Goal: Transaction & Acquisition: Purchase product/service

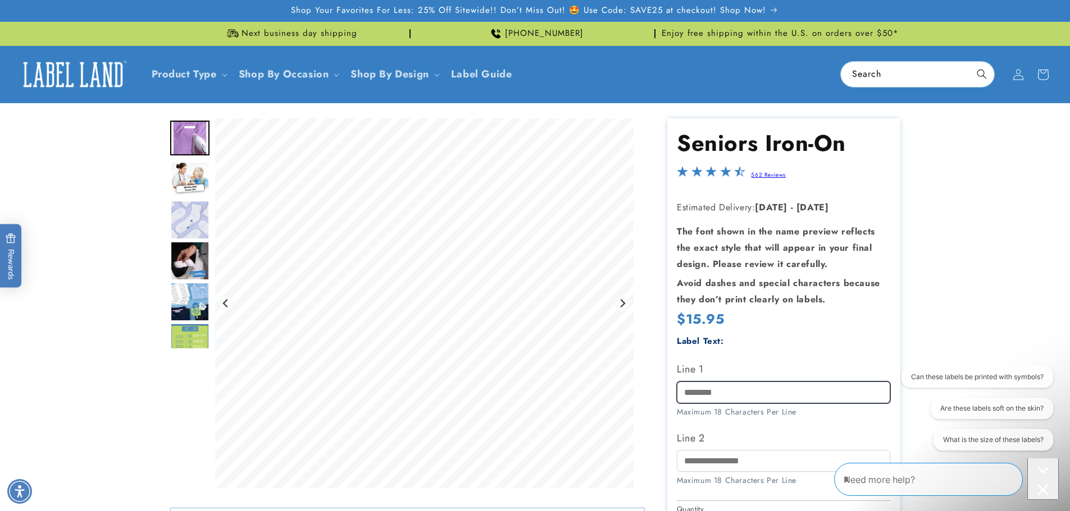
click at [701, 397] on input "Line 1" at bounding box center [783, 393] width 213 height 22
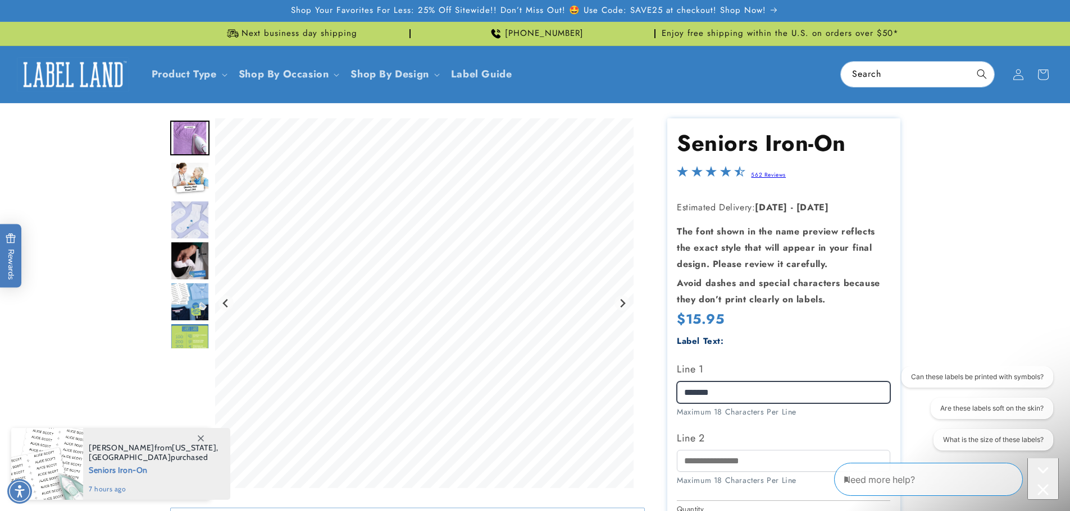
type input "*******"
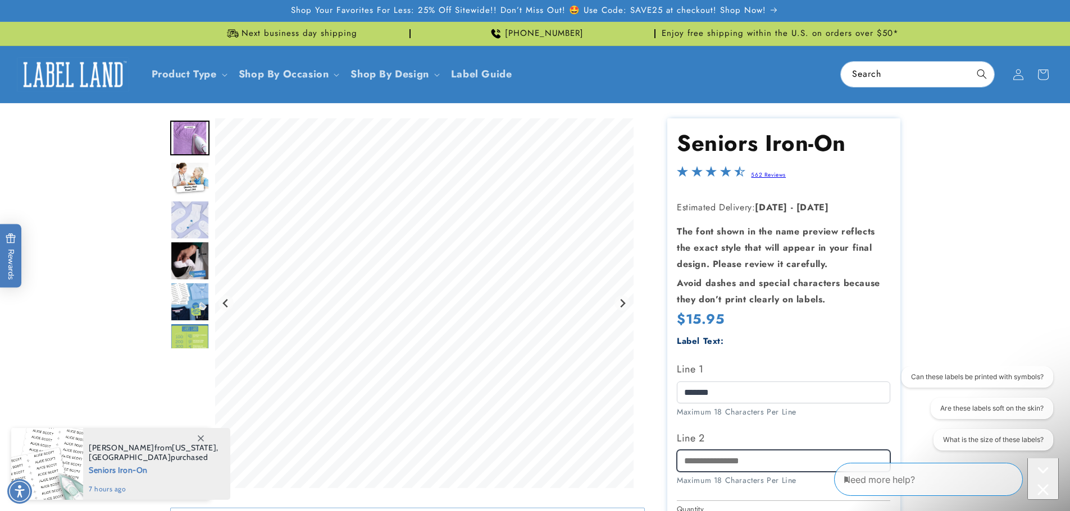
click at [691, 463] on input "Line 2" at bounding box center [783, 461] width 213 height 22
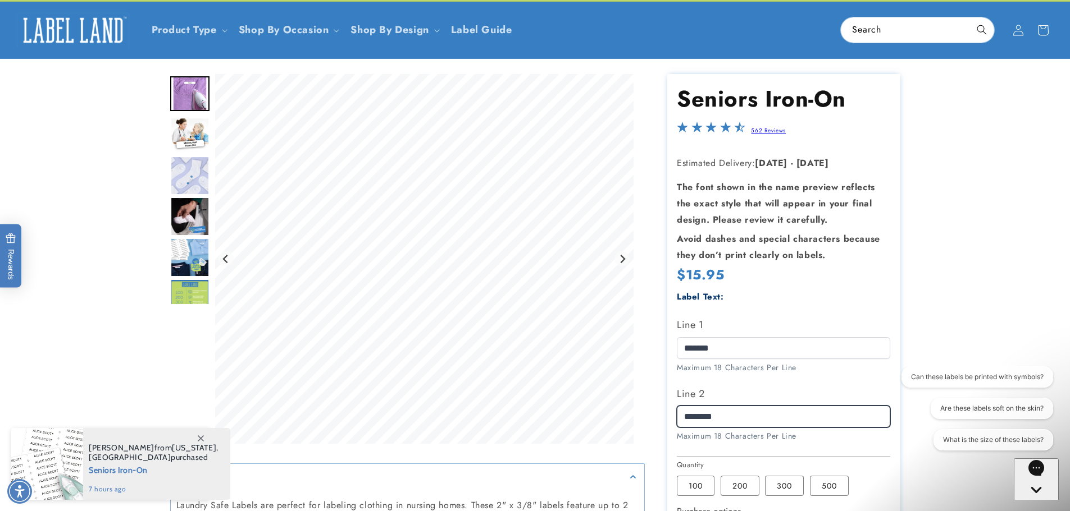
scroll to position [106, 0]
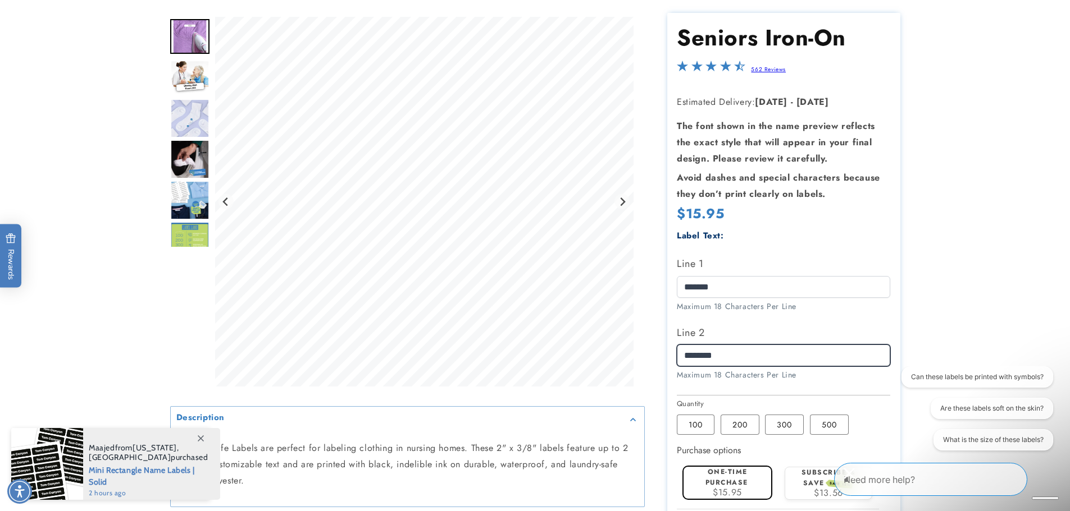
type input "********"
click at [195, 445] on span at bounding box center [200, 438] width 20 height 20
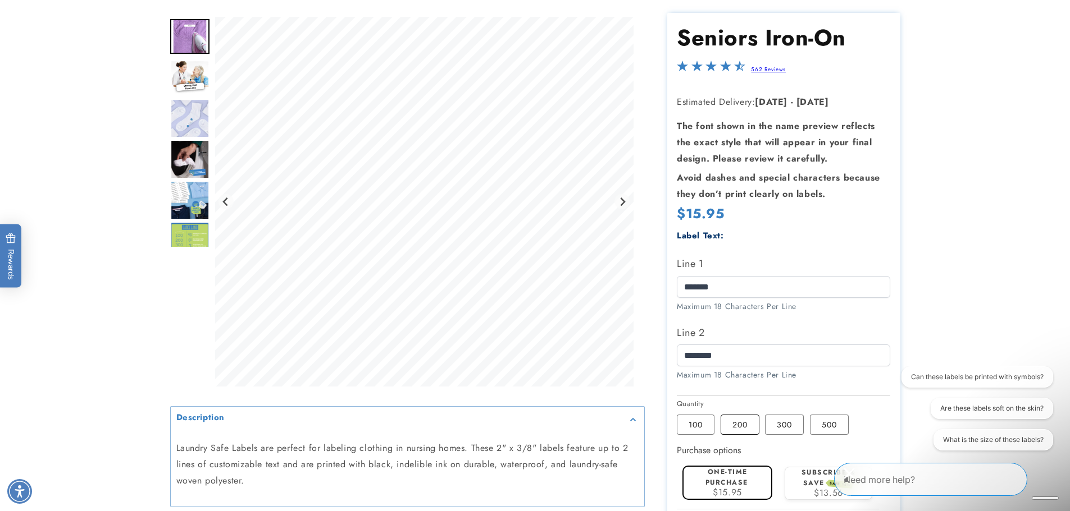
click at [743, 430] on label "200 Variant sold out or unavailable" at bounding box center [739, 425] width 39 height 20
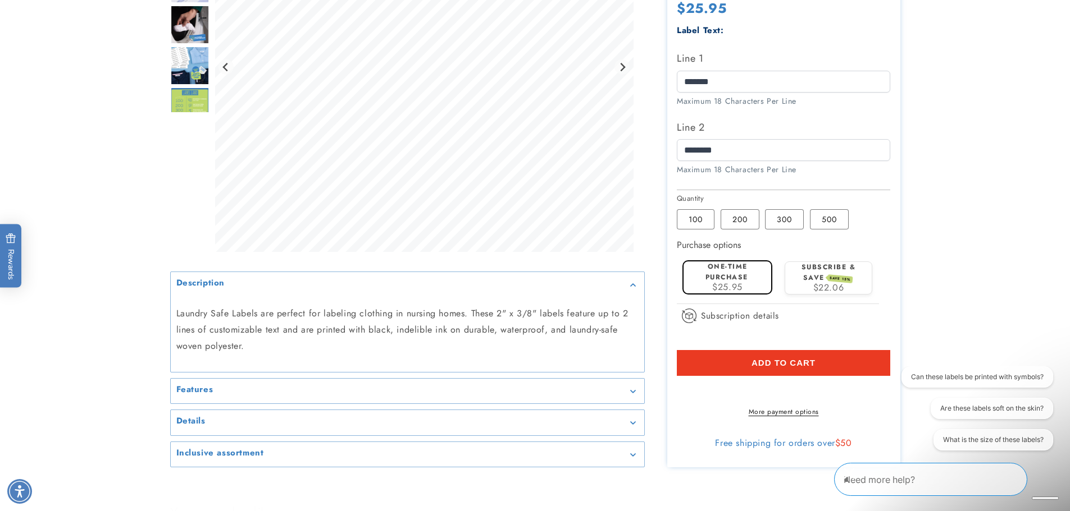
scroll to position [317, 0]
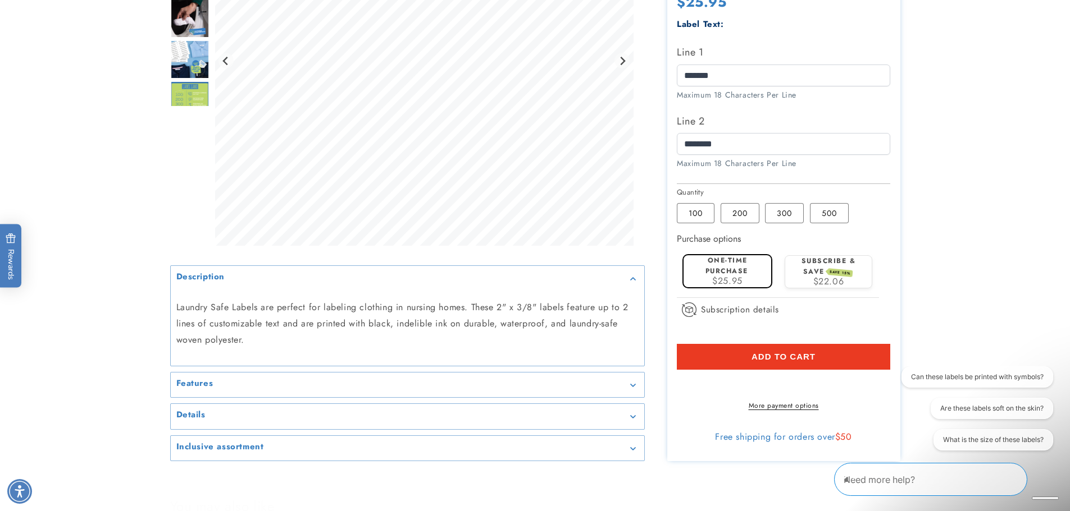
click at [628, 398] on summary "Features" at bounding box center [407, 385] width 473 height 25
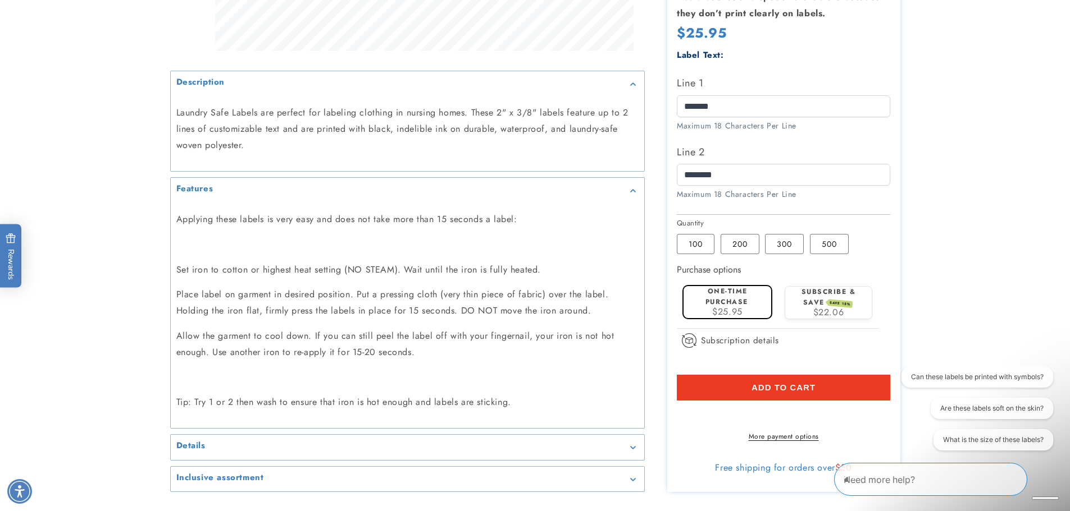
scroll to position [448, 0]
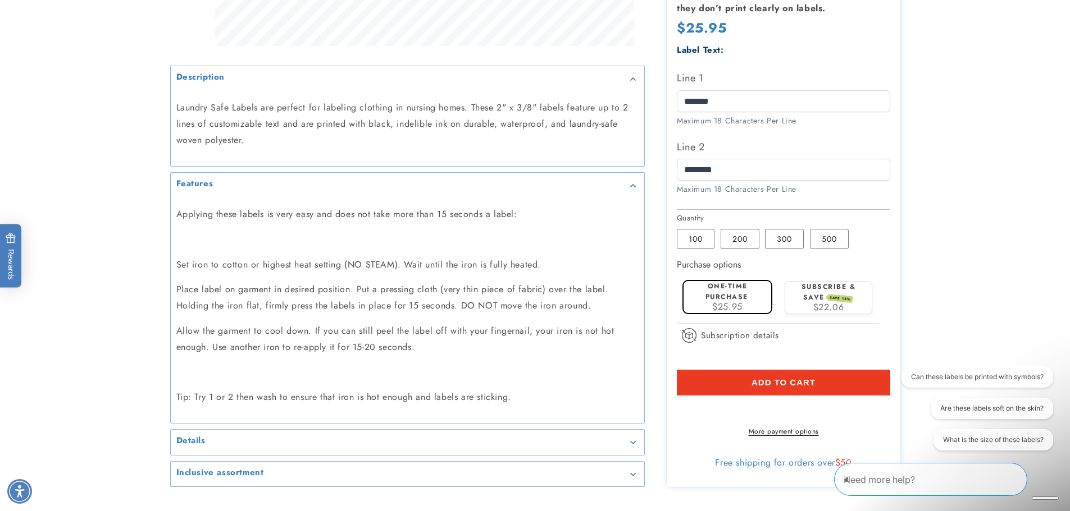
click at [555, 447] on summary "Details" at bounding box center [407, 442] width 473 height 25
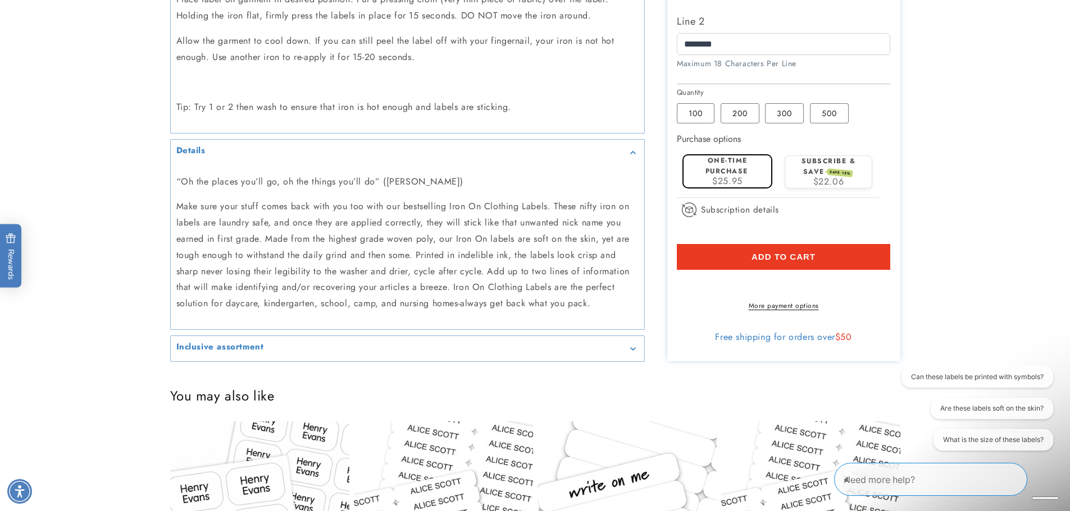
scroll to position [741, 0]
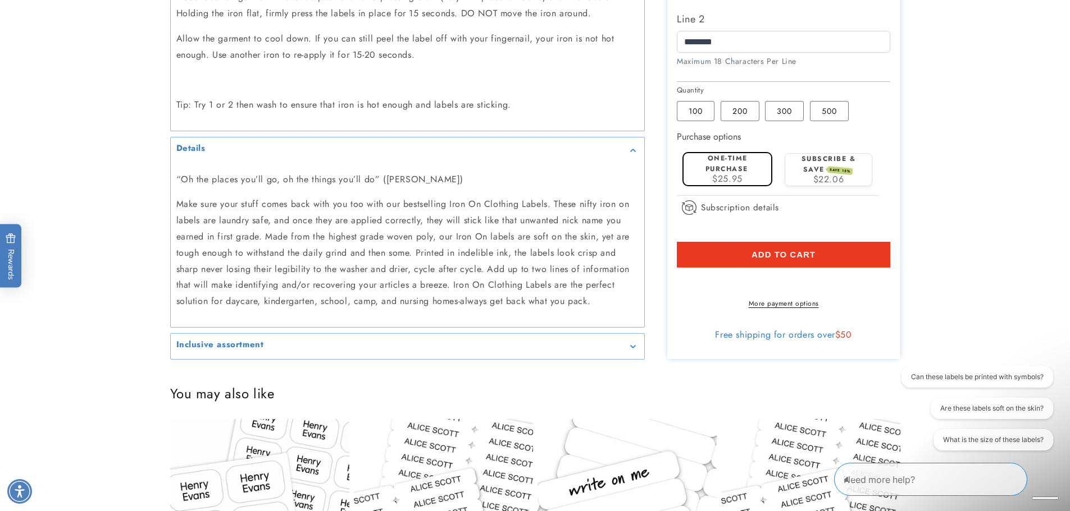
click at [203, 351] on summary "Inclusive assortment" at bounding box center [407, 346] width 473 height 25
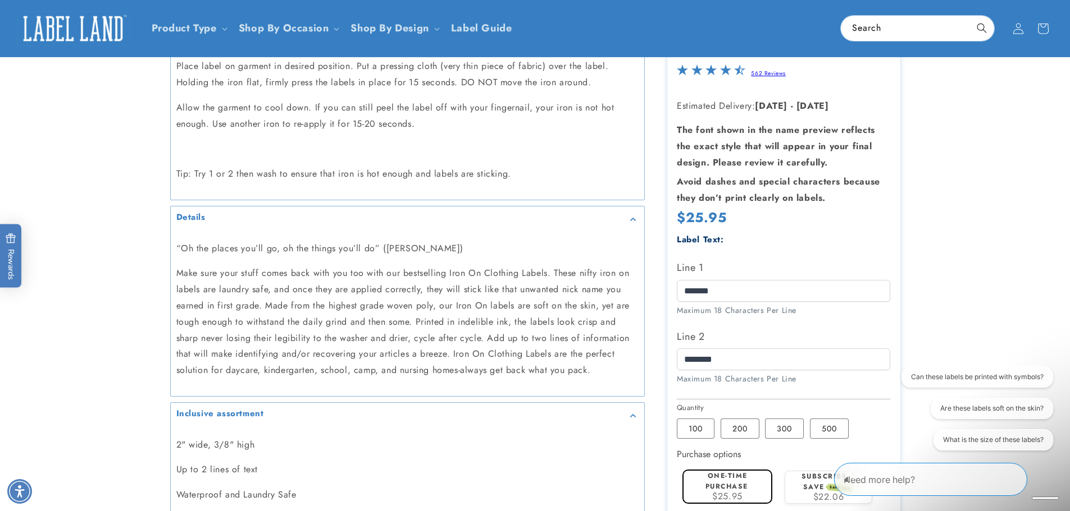
scroll to position [665, 0]
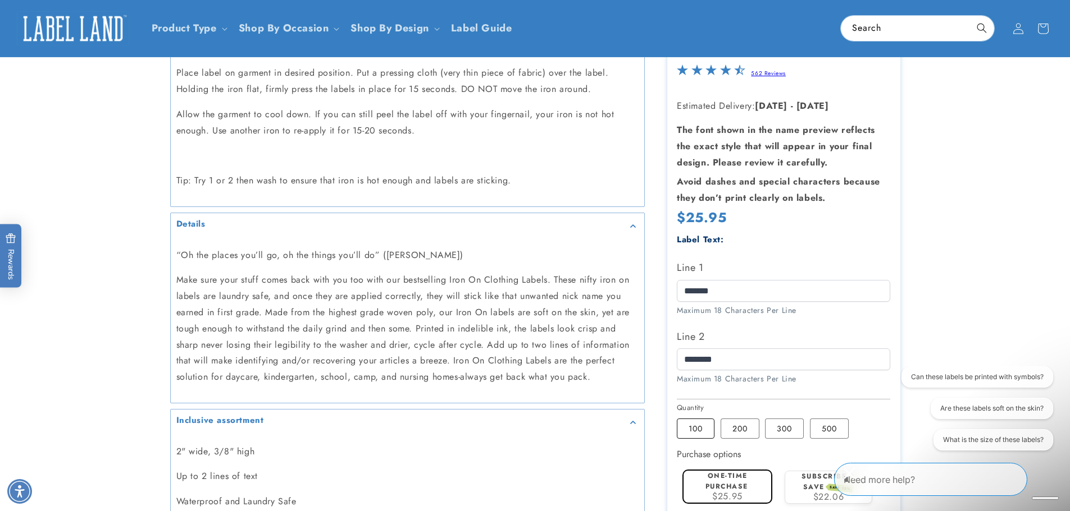
click at [694, 427] on label "100 Variant sold out or unavailable" at bounding box center [696, 428] width 38 height 20
click at [1004, 310] on product-info at bounding box center [535, 74] width 1070 height 1271
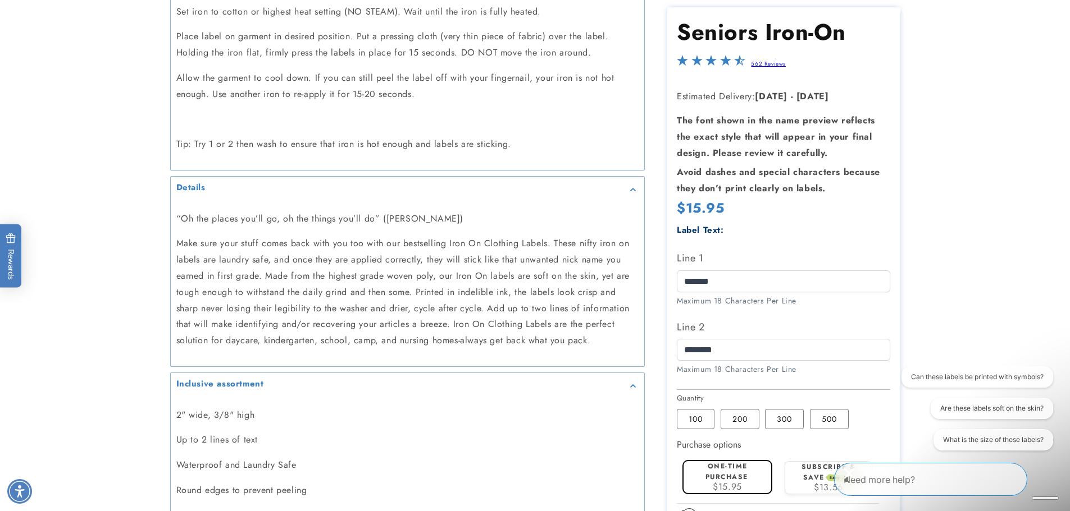
scroll to position [703, 0]
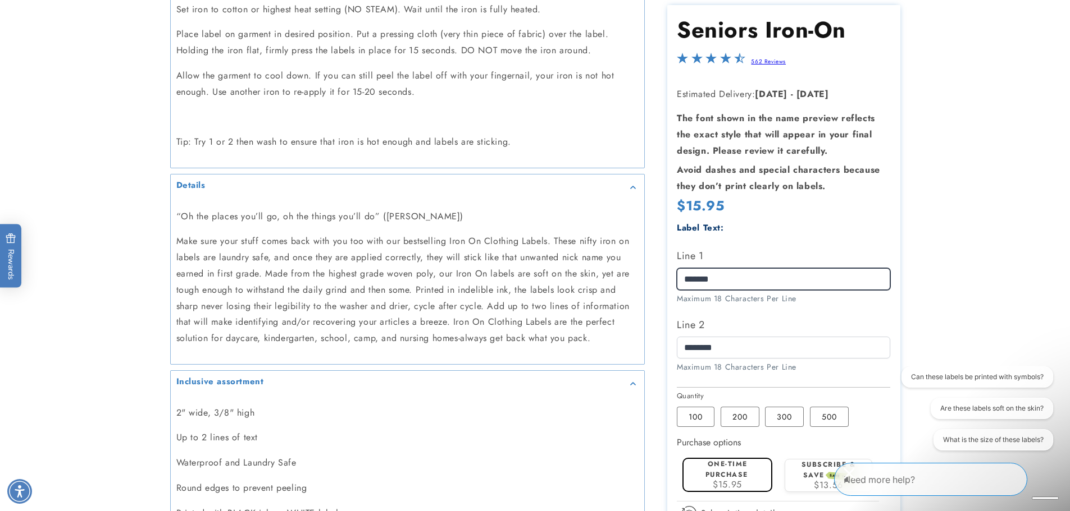
drag, startPoint x: 729, startPoint y: 267, endPoint x: 644, endPoint y: 272, distance: 85.5
click at [644, 272] on div at bounding box center [535, 40] width 730 height 1250
type input "*******"
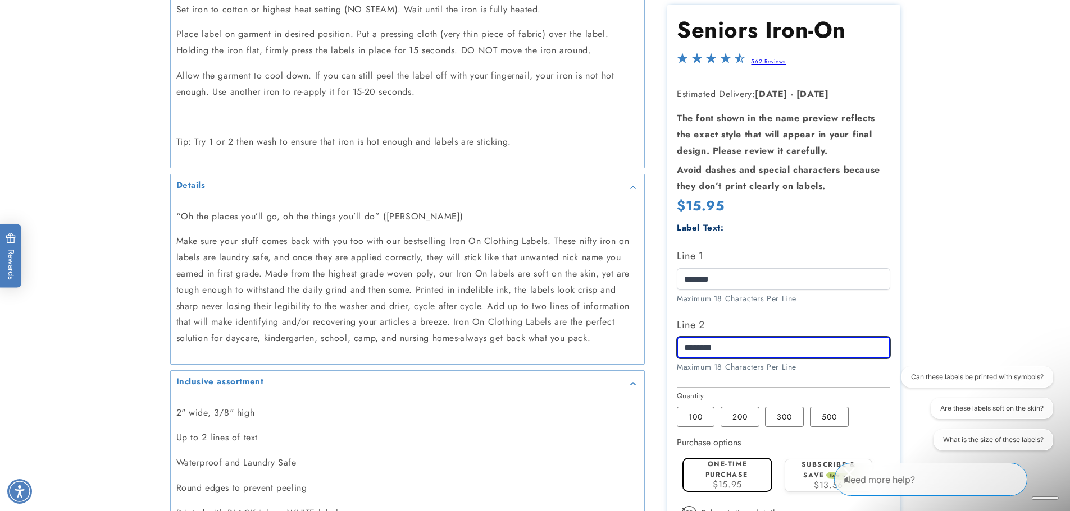
type input "********"
click at [93, 264] on product-info at bounding box center [535, 35] width 1070 height 1271
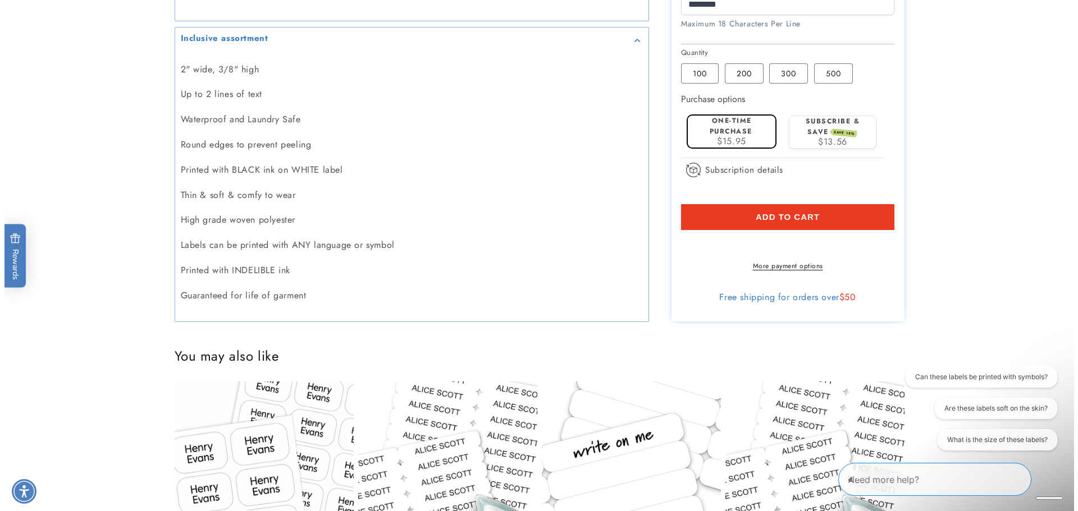
scroll to position [1053, 0]
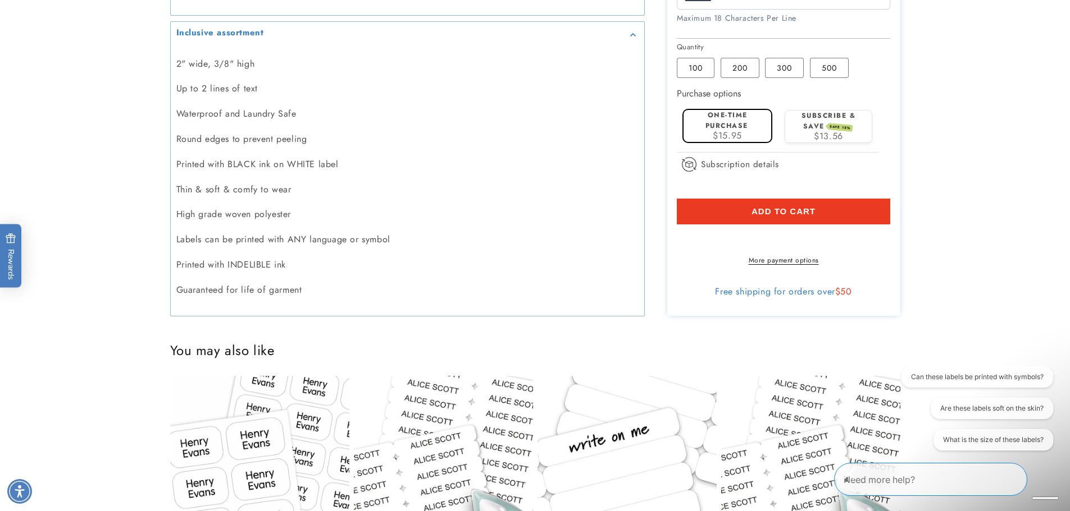
click at [680, 234] on shop-pay-wallet-button at bounding box center [678, 237] width 3 height 13
